Goal: Contribute content: Add original content to the website for others to see

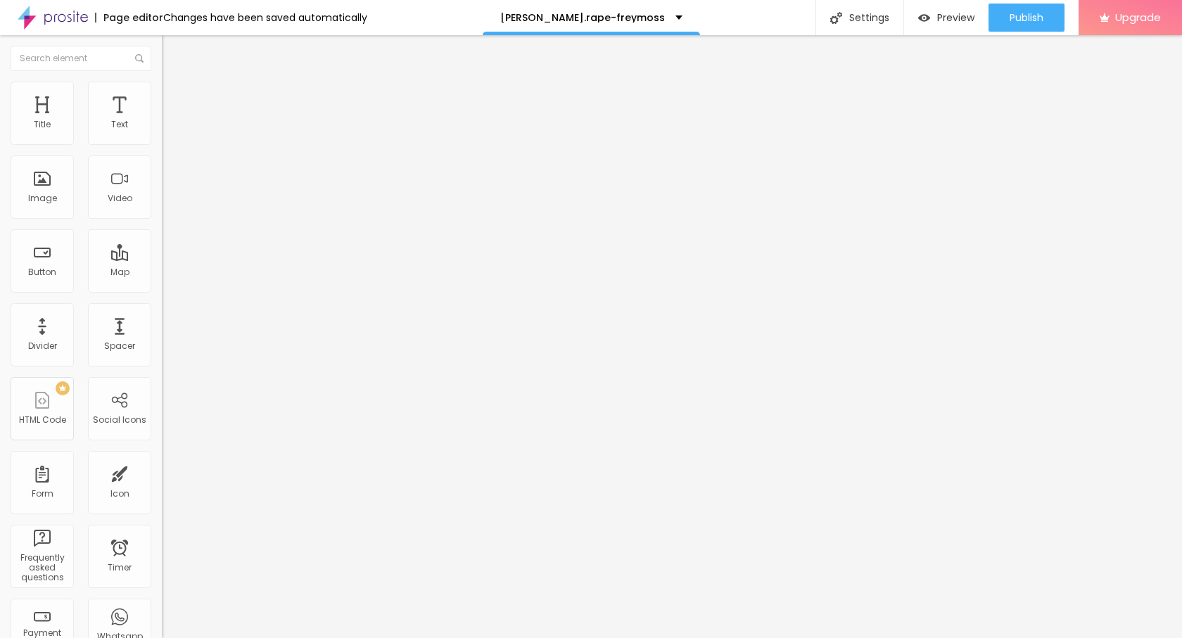
click at [162, 121] on span "Add image" at bounding box center [191, 115] width 58 height 12
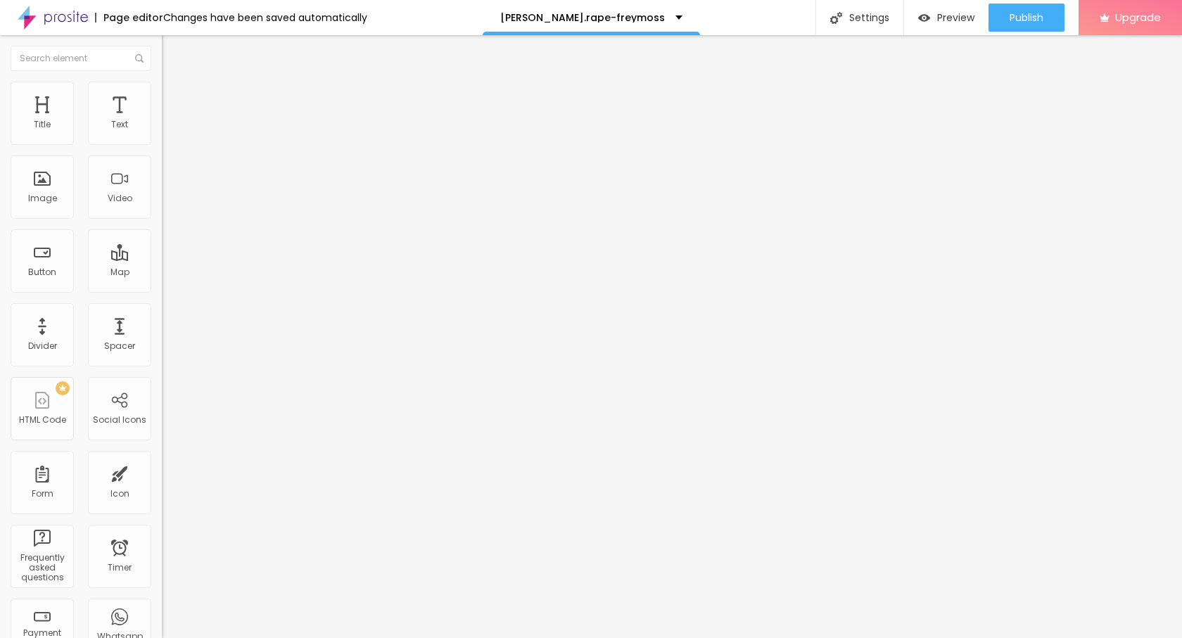
click at [162, 82] on img at bounding box center [168, 88] width 13 height 13
drag, startPoint x: 150, startPoint y: 146, endPoint x: 58, endPoint y: 146, distance: 91.5
click at [162, 146] on div at bounding box center [243, 139] width 162 height 13
type input "90"
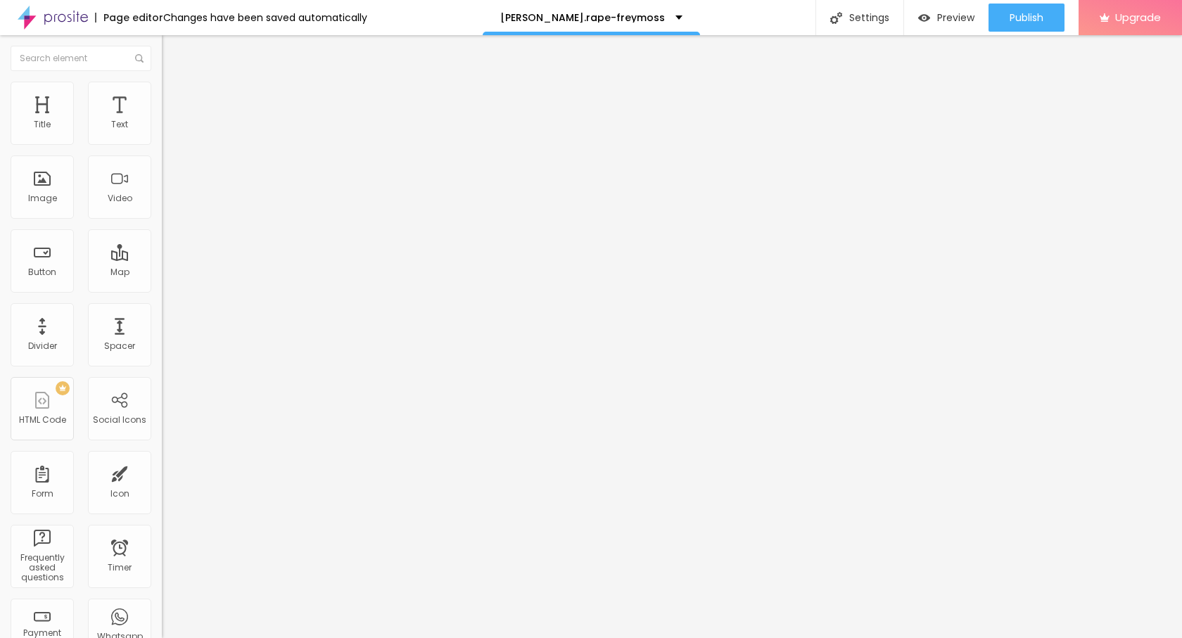
type input "90"
type input "75"
type input "60"
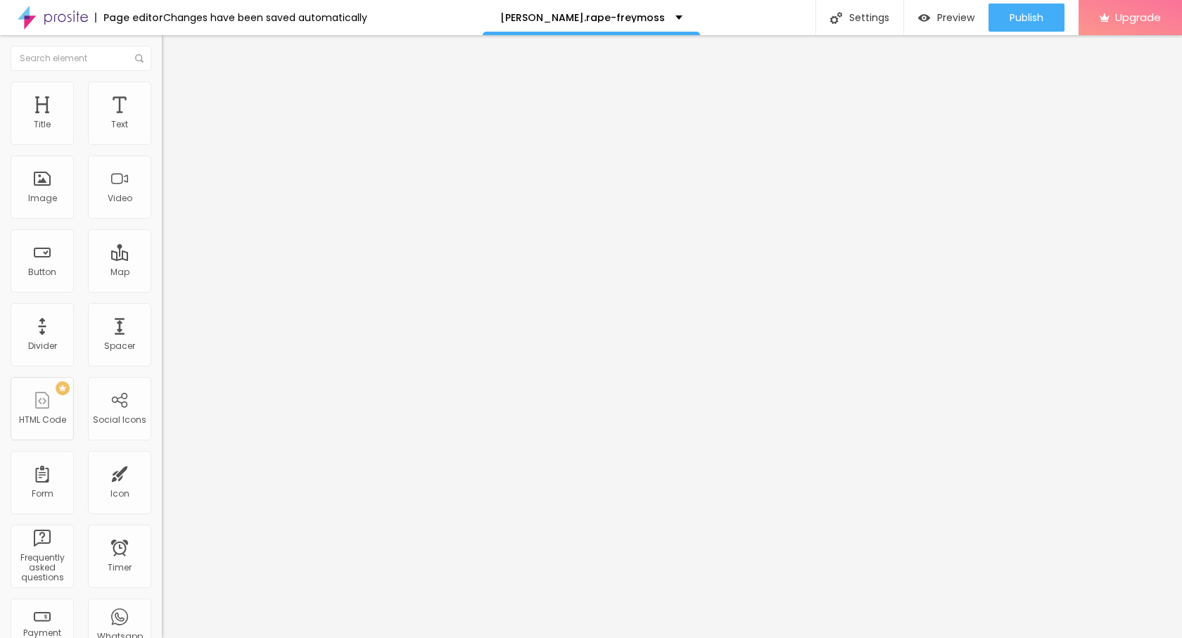
type input "50"
type input "45"
type input "40"
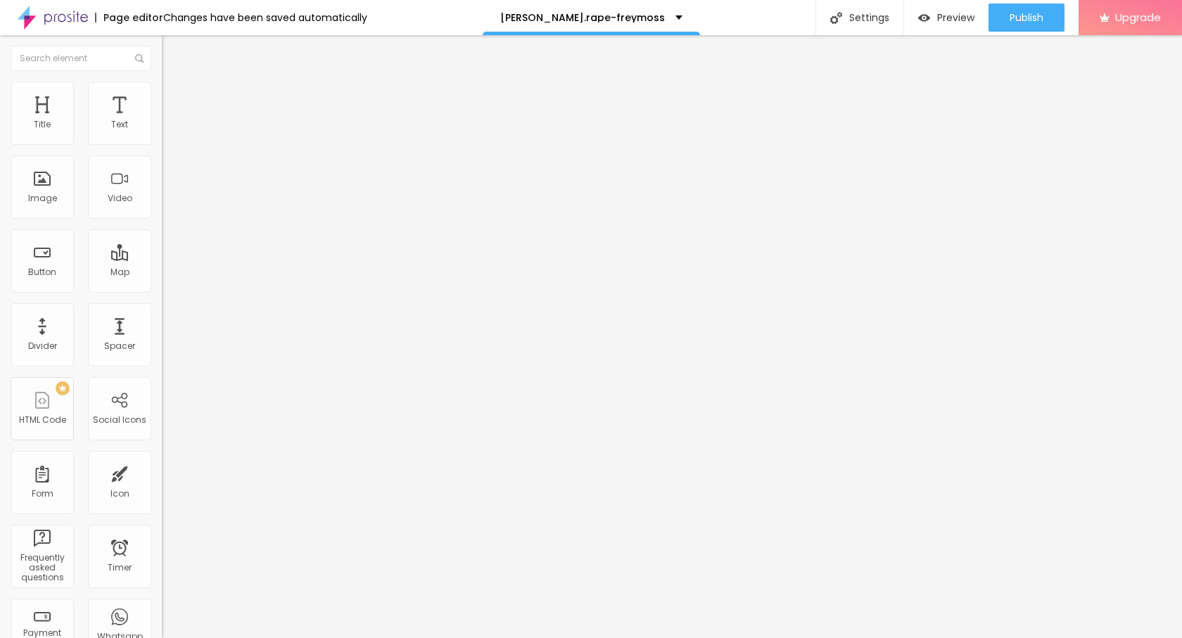
type input "40"
type input "35"
type input "30"
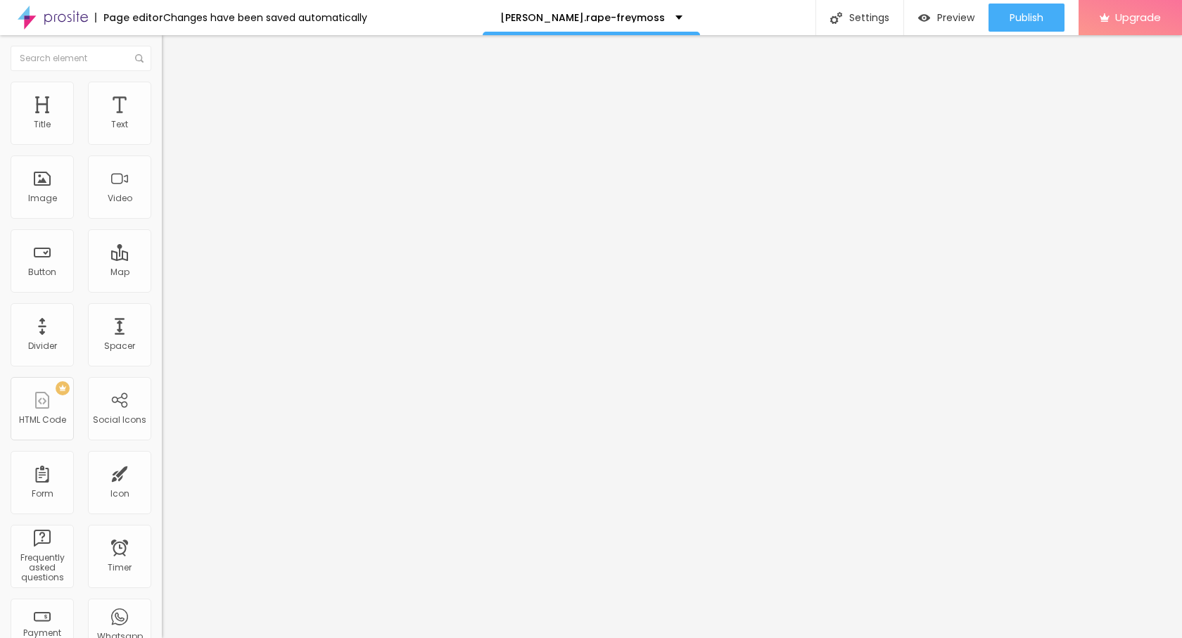
type input "25"
type input "20"
drag, startPoint x: 143, startPoint y: 150, endPoint x: 27, endPoint y: 150, distance: 116.1
type input "20"
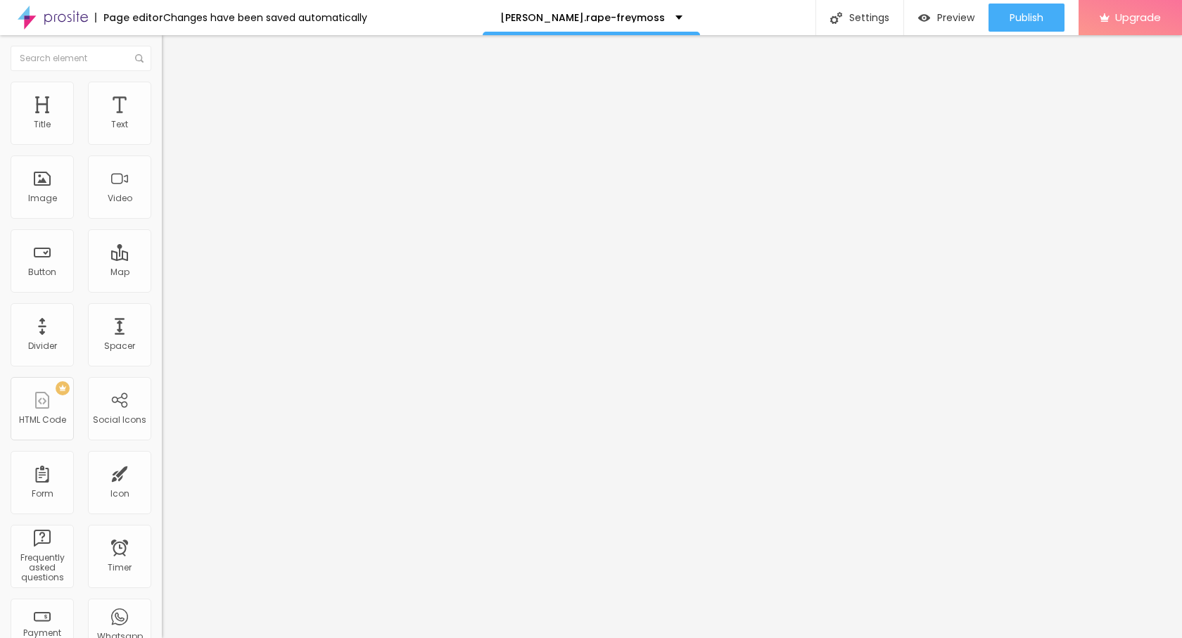
click at [162, 144] on input "range" at bounding box center [207, 138] width 91 height 11
click at [162, 52] on button "Edit Image" at bounding box center [243, 51] width 162 height 32
click at [175, 97] on span "Style" at bounding box center [185, 91] width 20 height 12
type input "15"
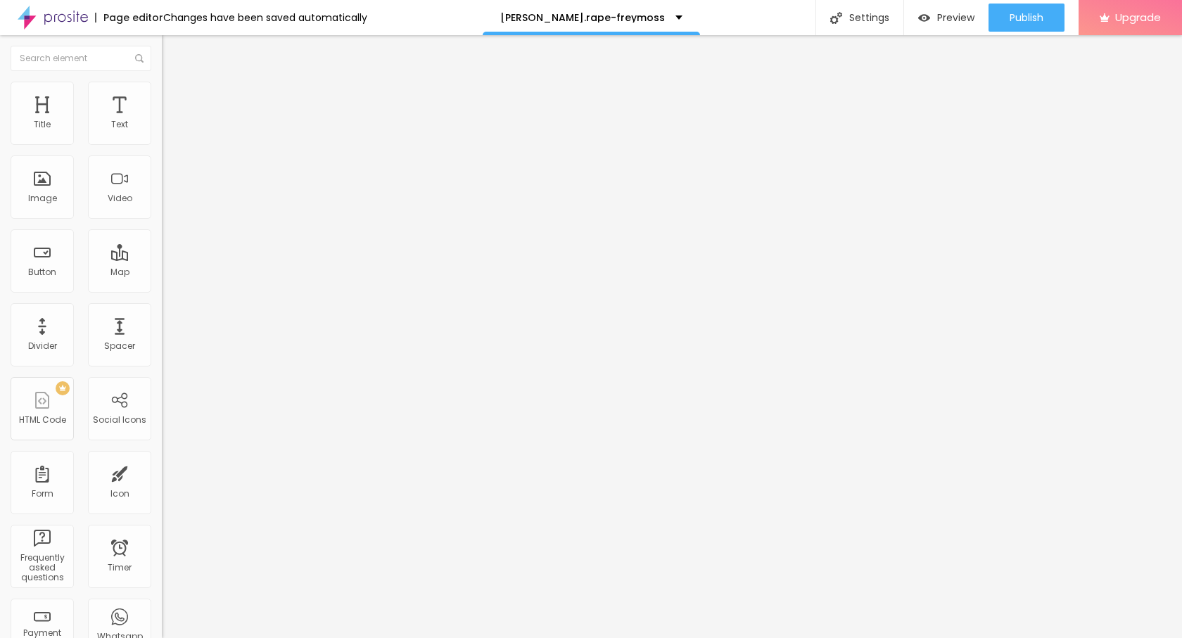
click at [162, 144] on input "range" at bounding box center [207, 138] width 91 height 11
click at [172, 46] on img "button" at bounding box center [177, 51] width 11 height 11
click at [162, 135] on button "button" at bounding box center [172, 127] width 20 height 15
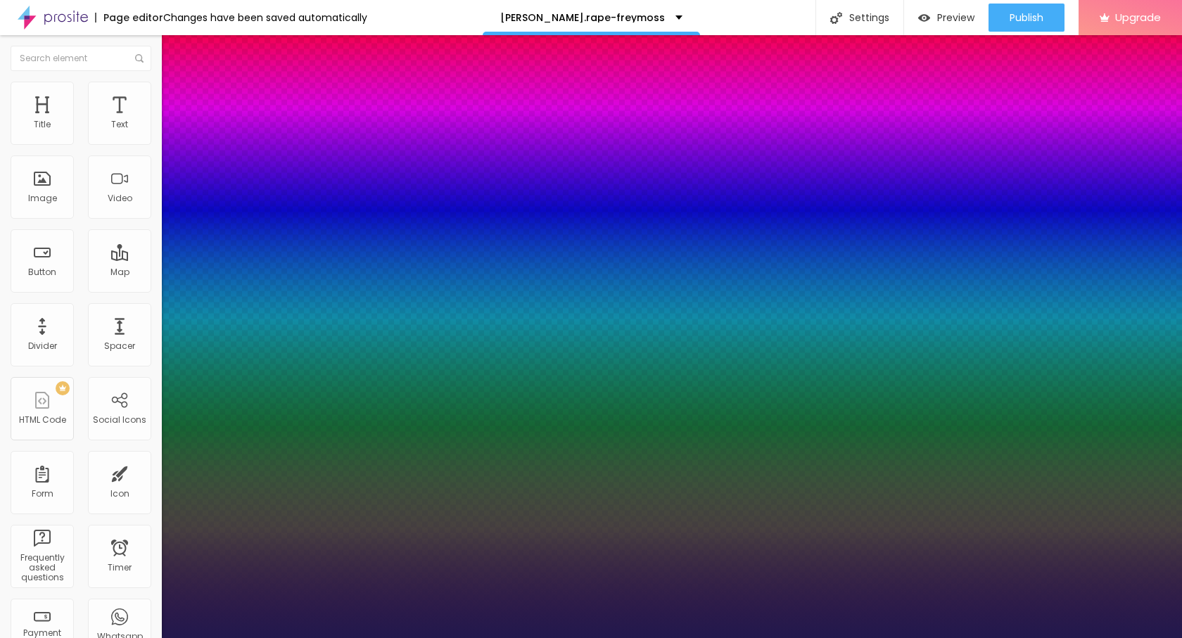
type input "1"
type input "23"
type input "1"
type input "23"
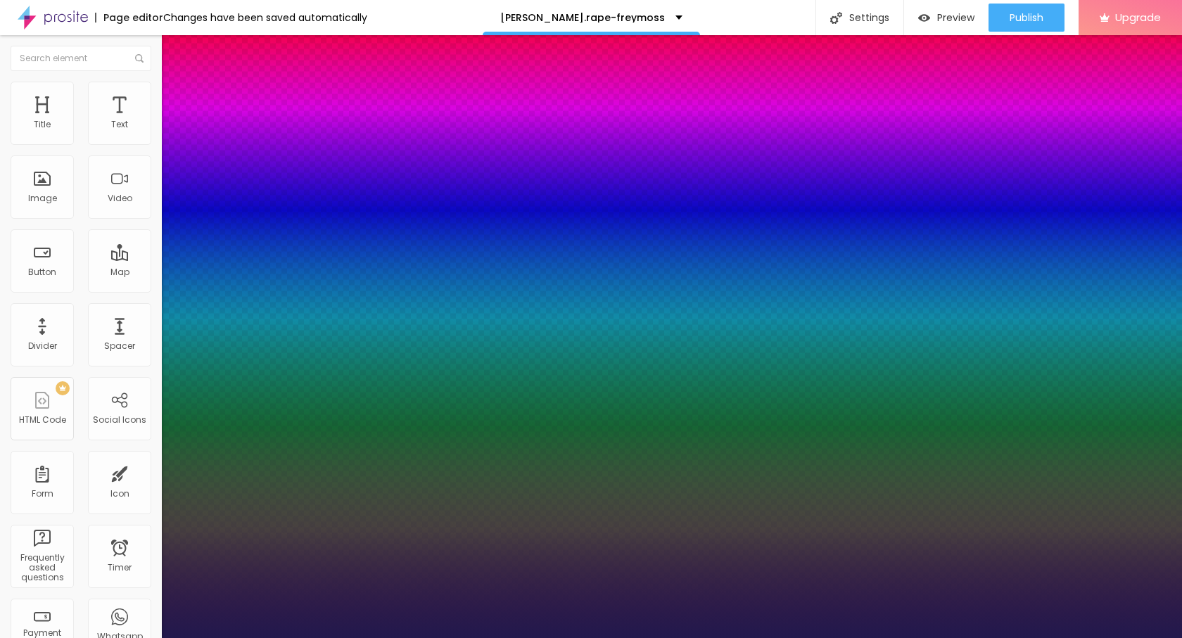
type input "1"
click at [88, 638] on div at bounding box center [591, 638] width 1182 height 0
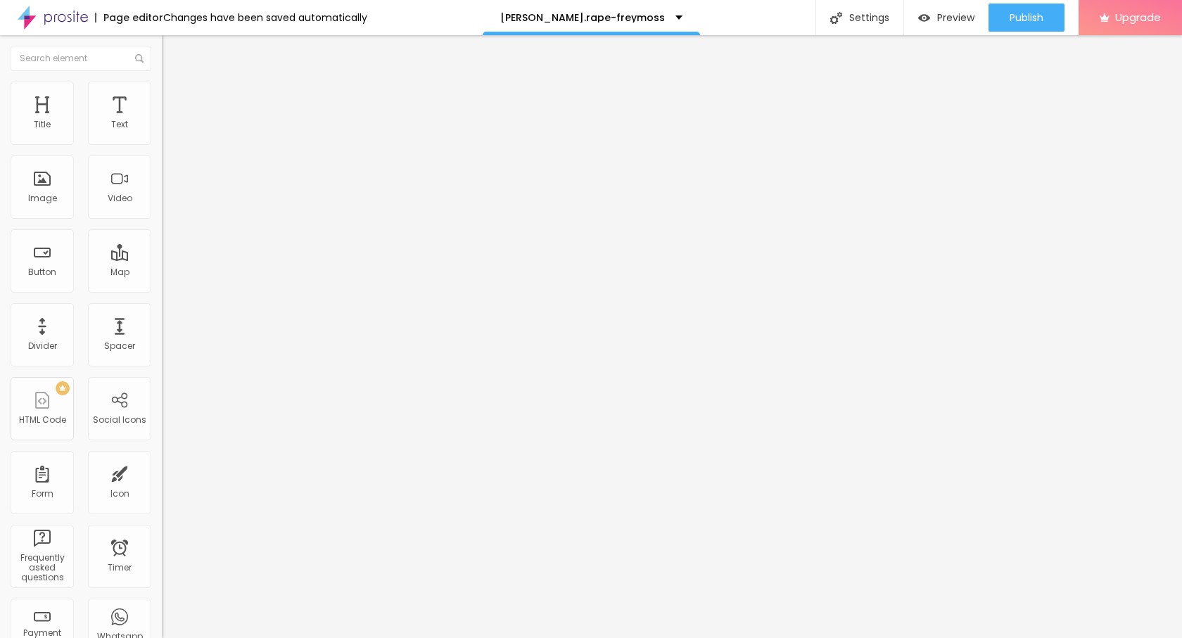
click at [172, 53] on img "button" at bounding box center [177, 51] width 11 height 11
click at [162, 132] on input "Click me" at bounding box center [246, 125] width 169 height 14
paste input "→ VIEW DOCUMENT HERE"
type input "→ VIEW DOCUMENT HERE"
click at [162, 290] on input "https://" at bounding box center [246, 283] width 169 height 14
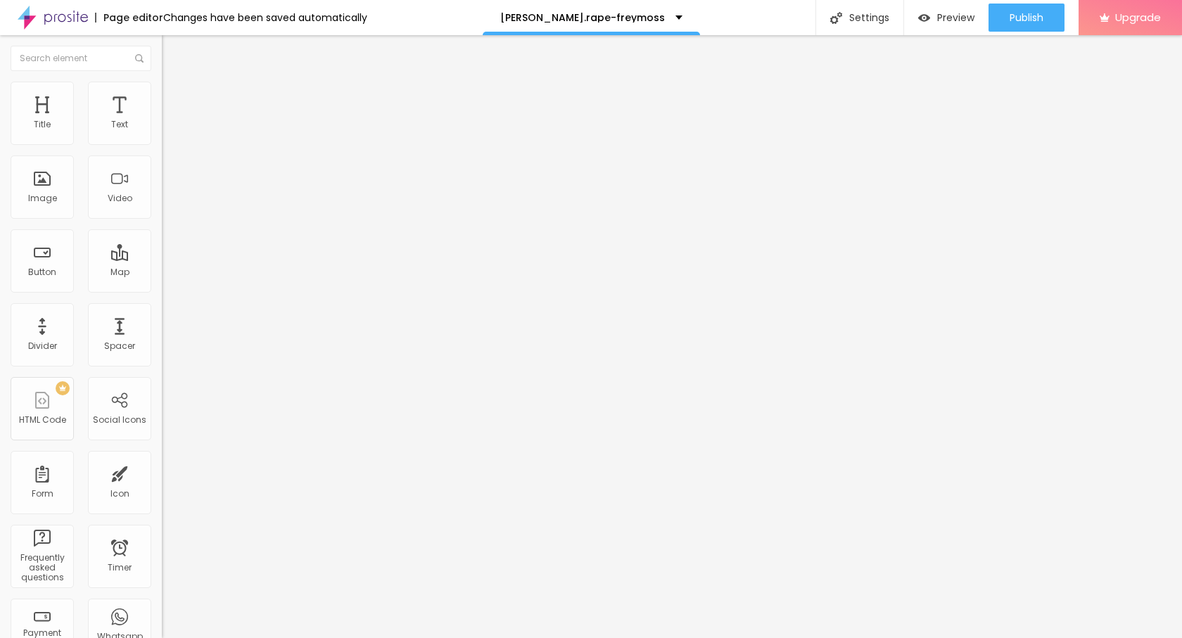
paste input "[DOMAIN_NAME][URL]"
type input "[URL][DOMAIN_NAME]"
click at [1028, 14] on span "Publish" at bounding box center [1027, 17] width 34 height 11
